Goal: Find specific page/section: Find specific page/section

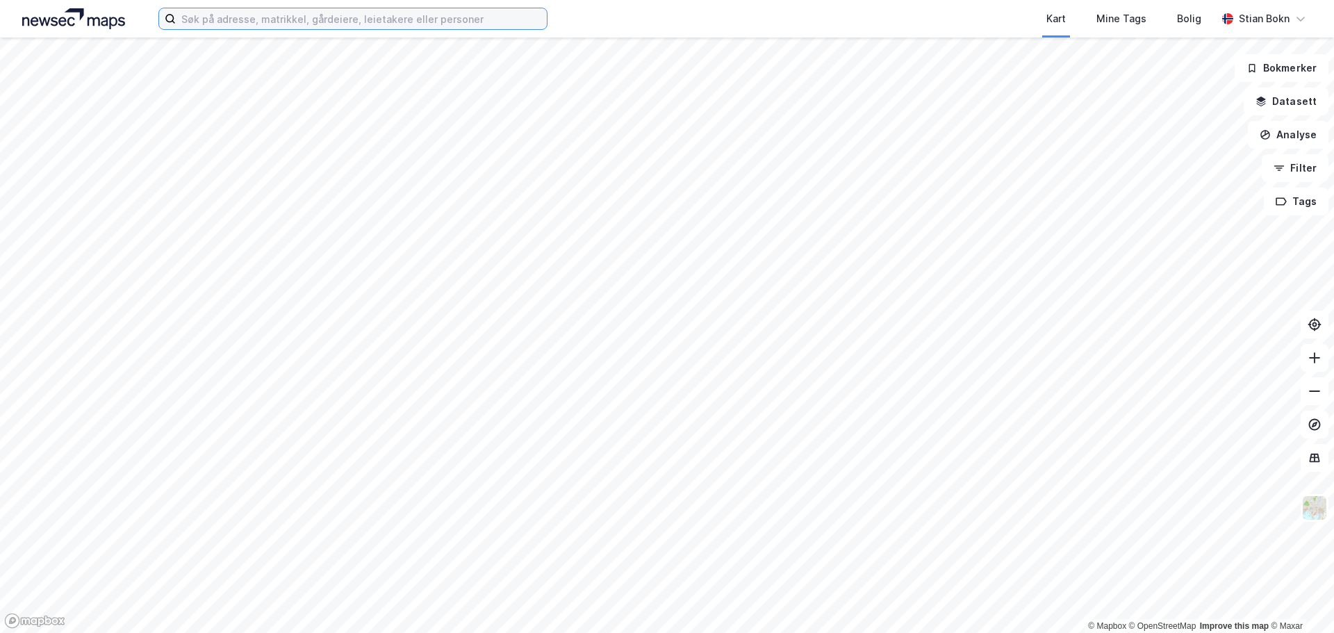
click at [222, 25] on input at bounding box center [361, 18] width 371 height 21
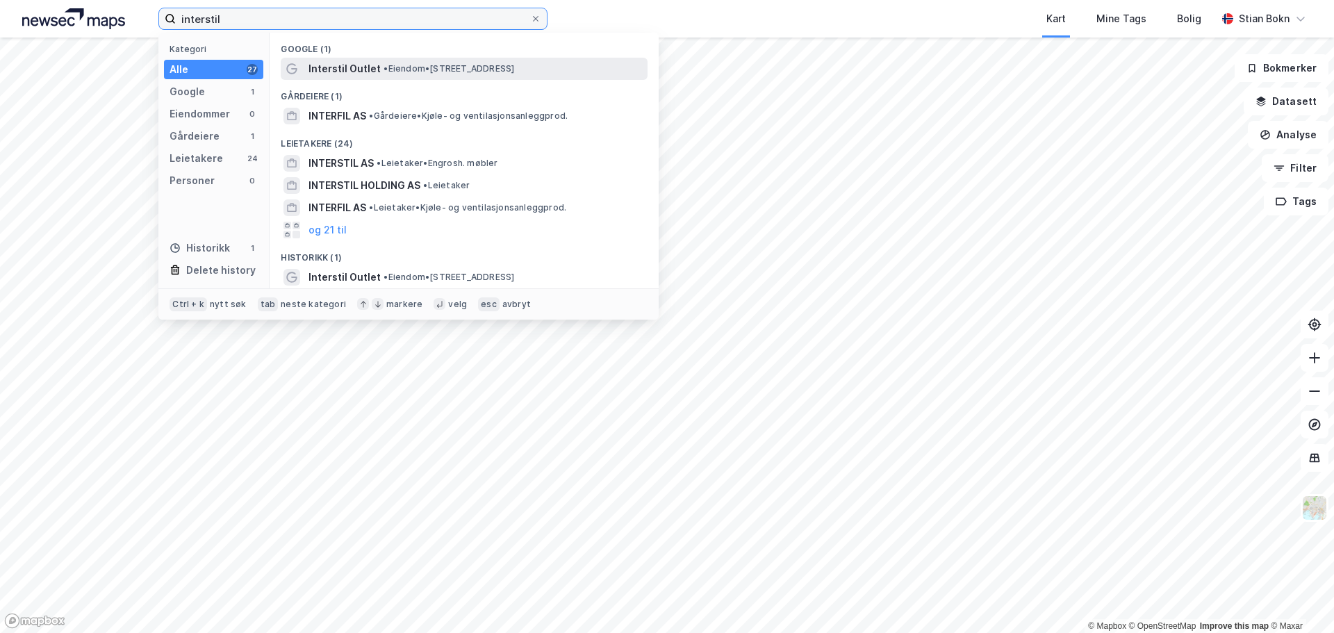
type input "interstil"
click at [402, 58] on div "Interstil Outlet • Eiendom • [STREET_ADDRESS]" at bounding box center [464, 69] width 367 height 22
